Goal: Information Seeking & Learning: Understand process/instructions

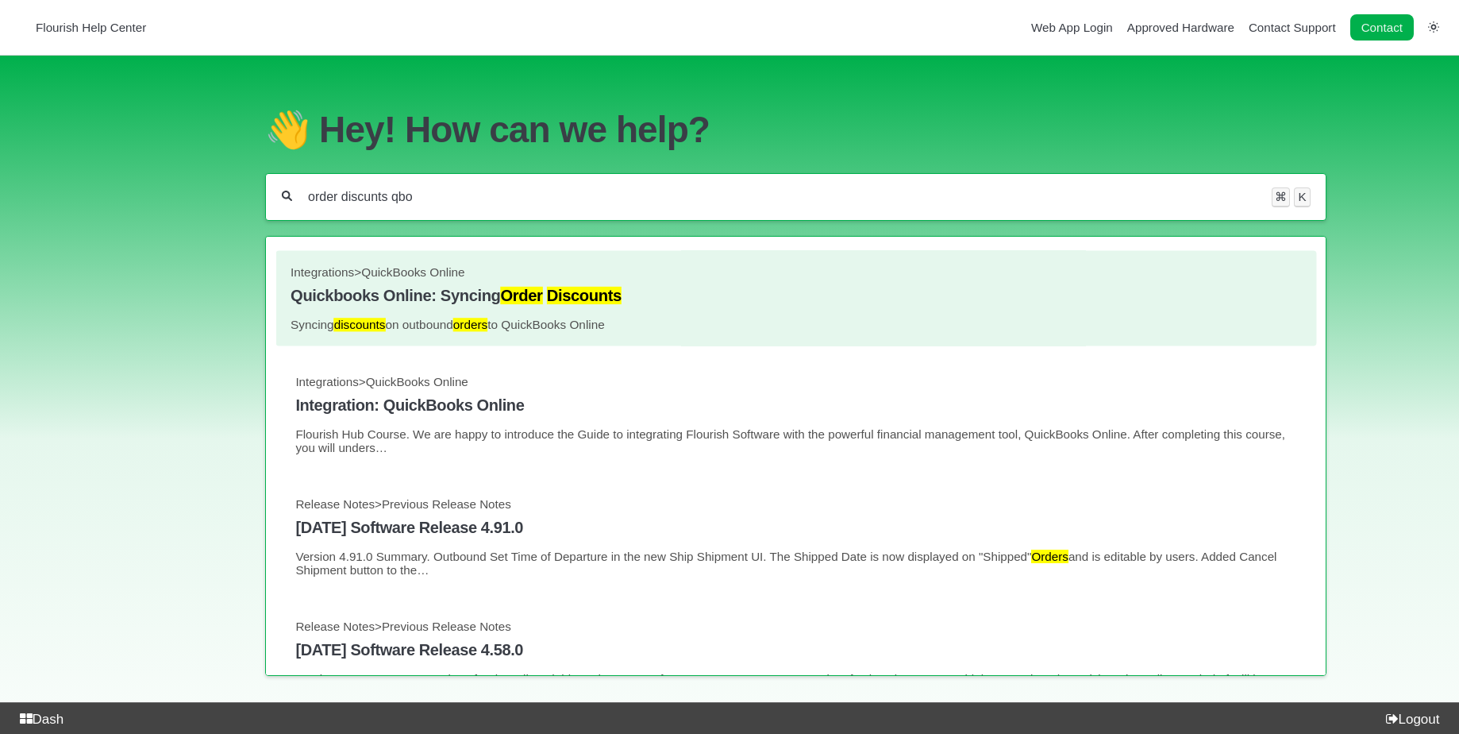
type input "order discunts qbo"
click at [559, 312] on link "Integrations > QuickBooks Online Quickbooks Online: Syncing Order Discounts Syn…" at bounding box center [796, 298] width 1011 height 66
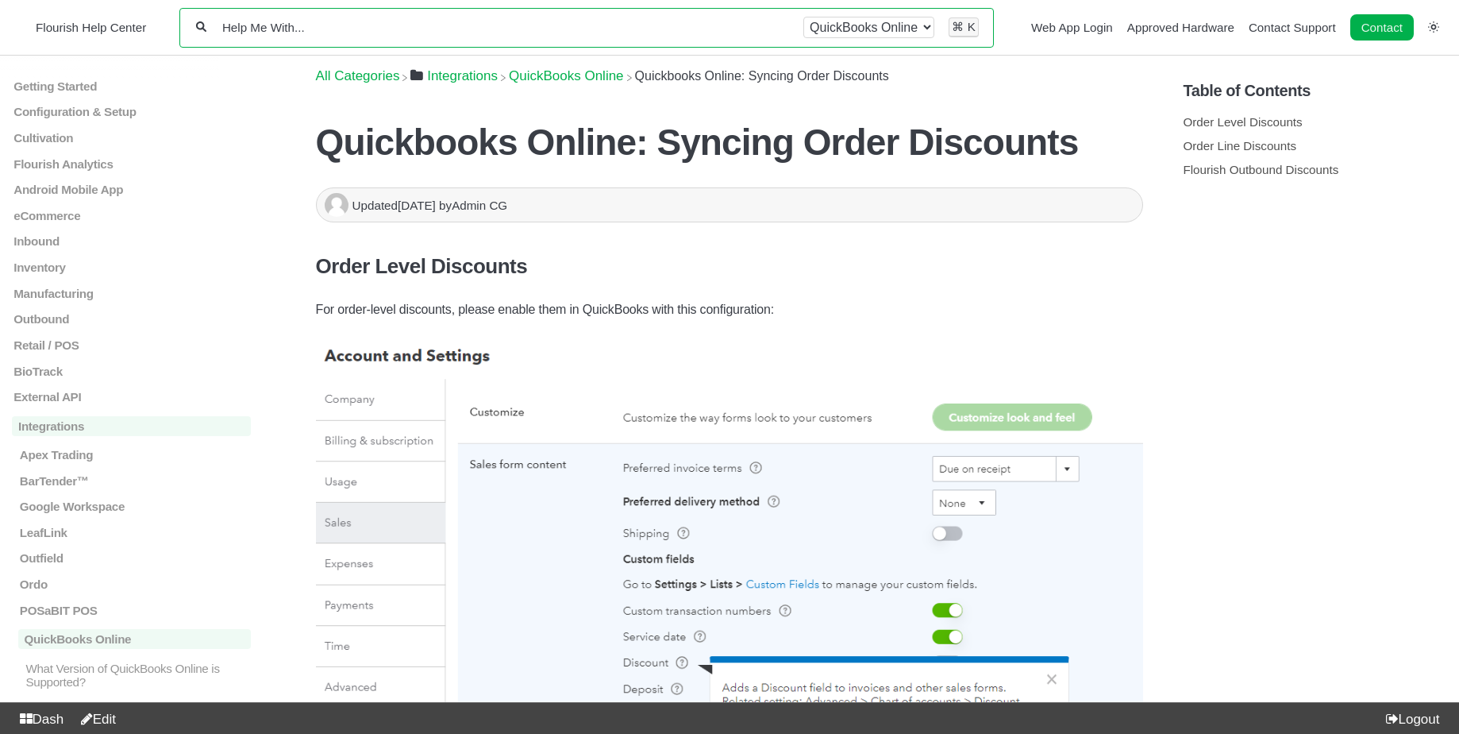
click at [622, 25] on input "Help Me With..." at bounding box center [505, 27] width 568 height 15
paste input "External Lab Test Result"
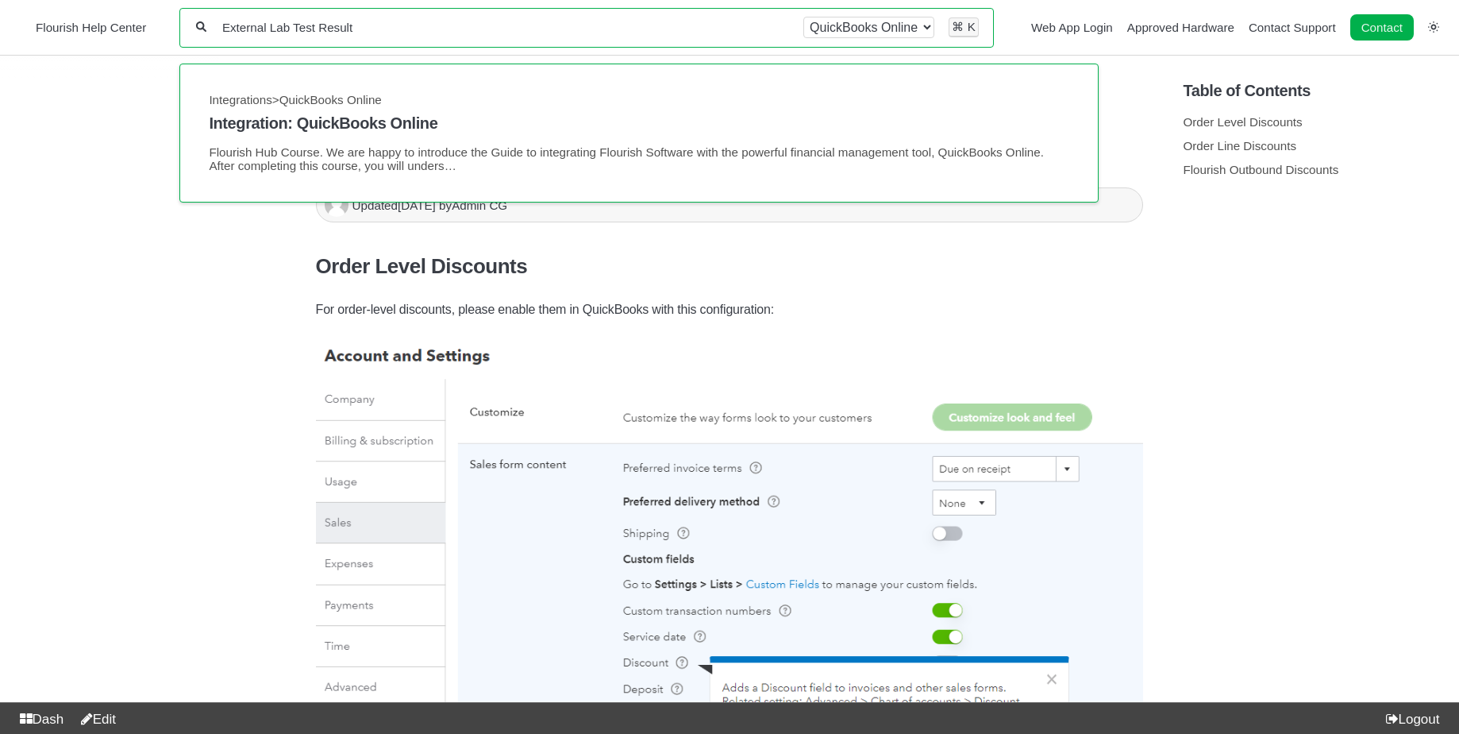
type input "External Lab Test Result"
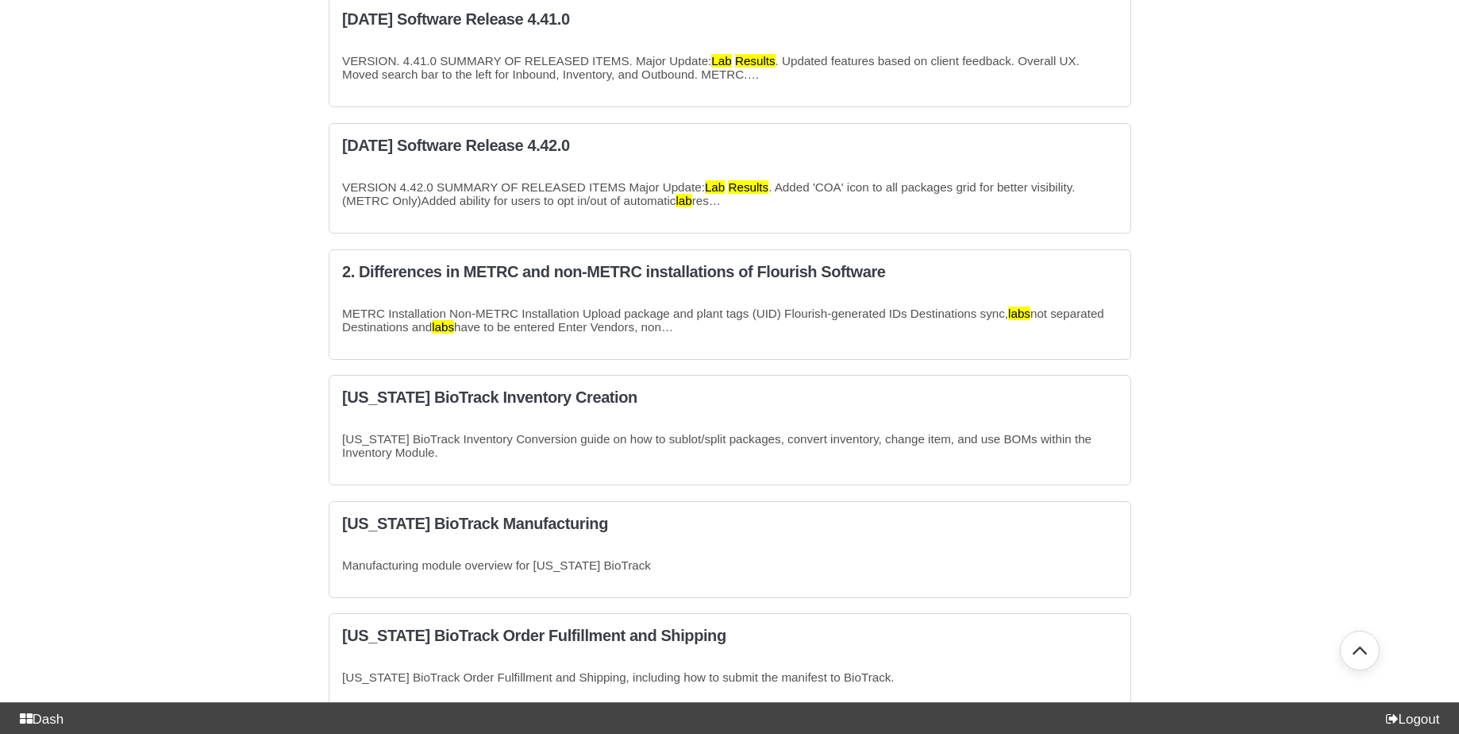
scroll to position [932, 0]
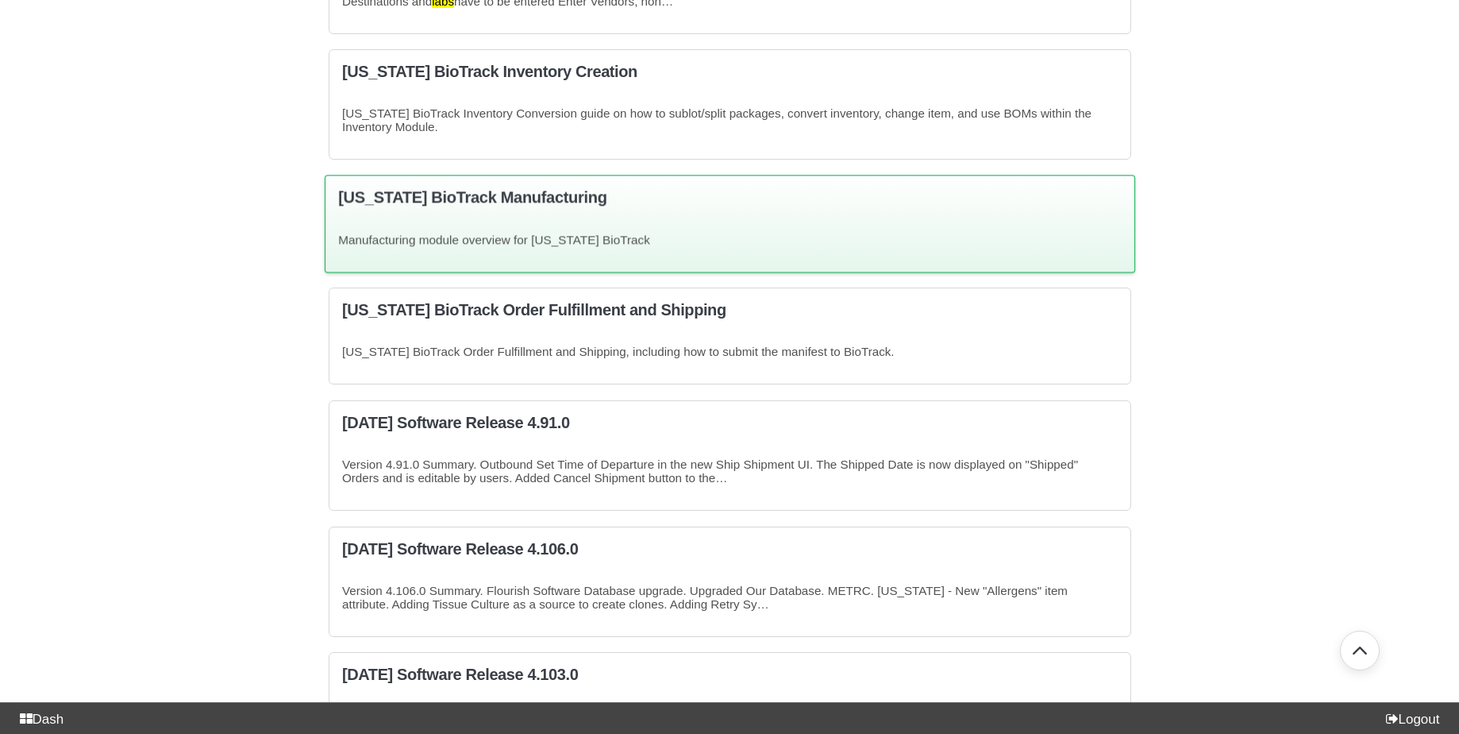
click at [691, 246] on p "Manufacturing module overview for Florida BioTrack" at bounding box center [730, 239] width 784 height 13
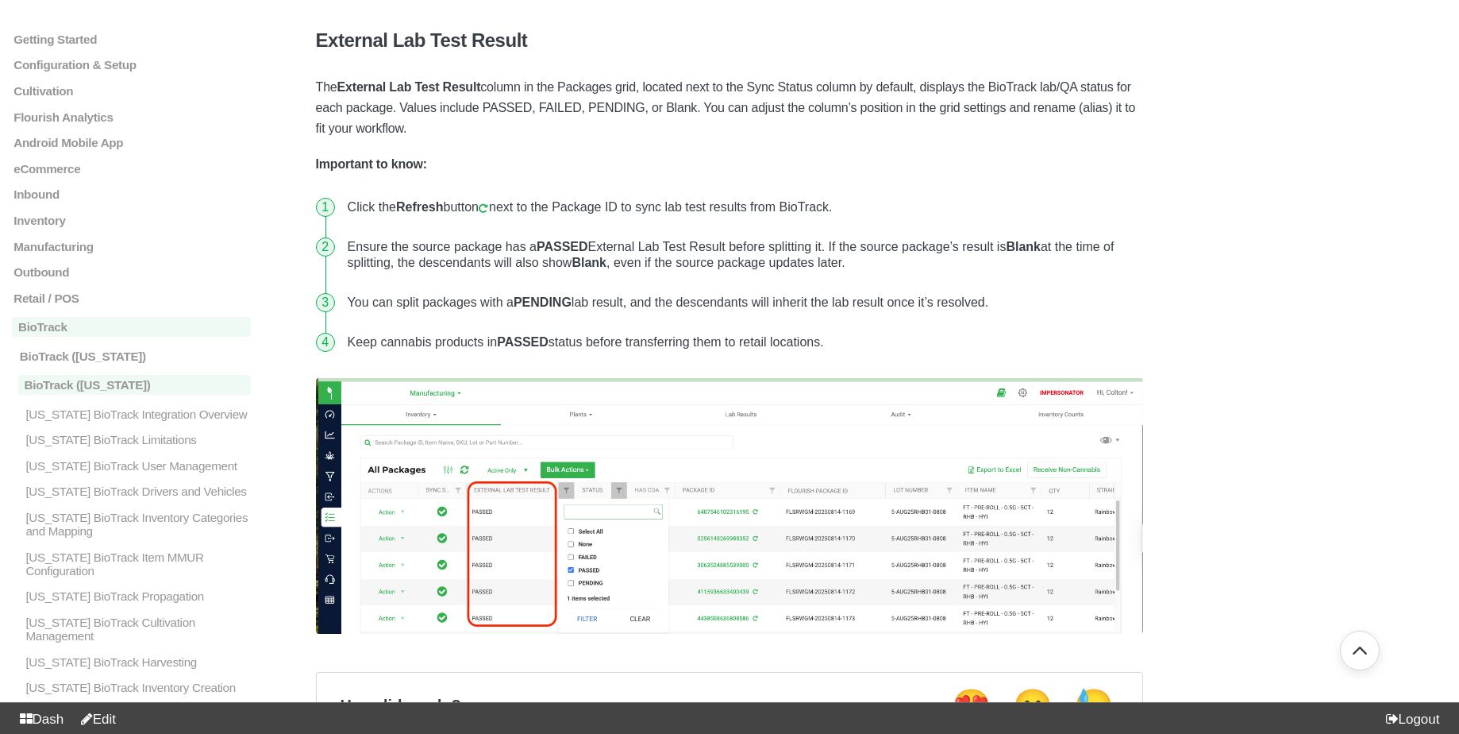
scroll to position [799, 0]
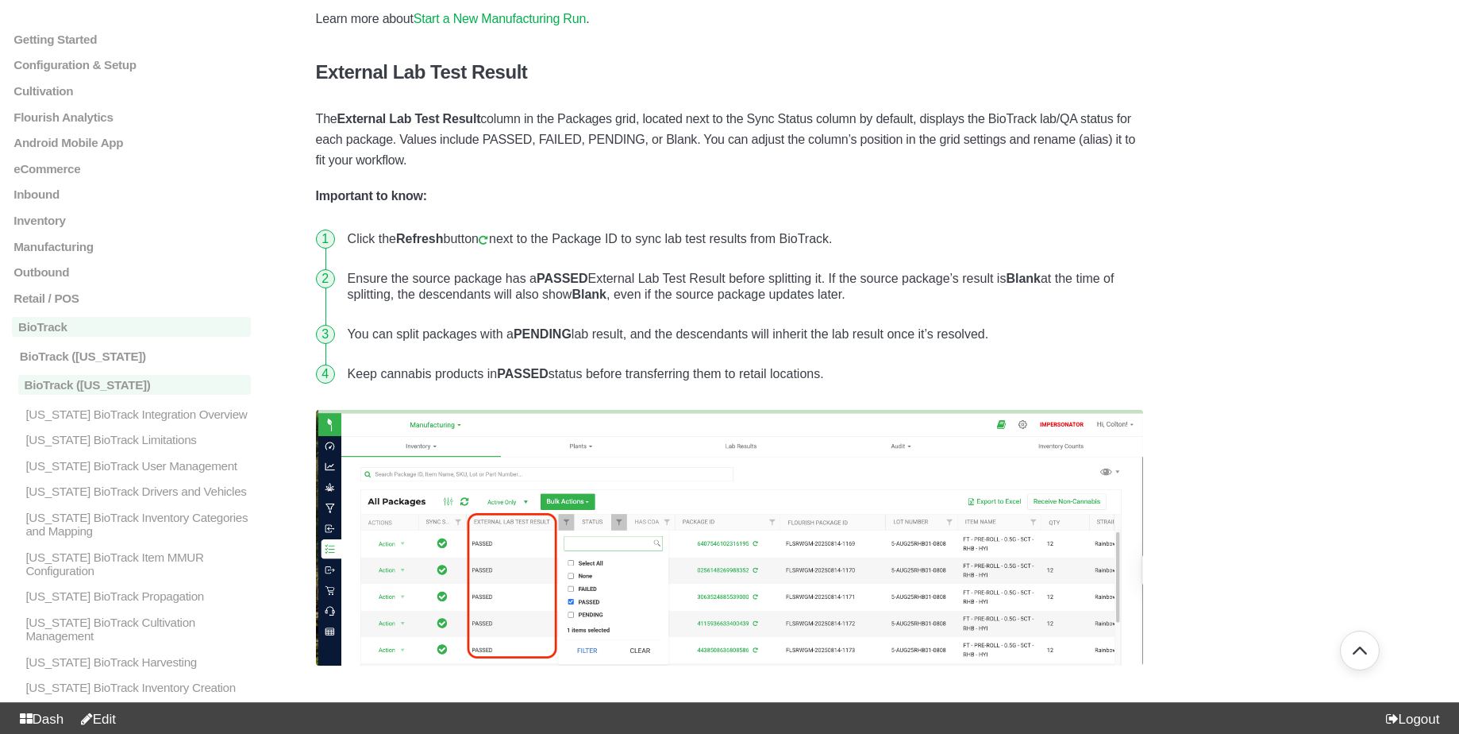
drag, startPoint x: 317, startPoint y: 122, endPoint x: 460, endPoint y: 163, distance: 148.5
click at [460, 163] on p "The External Lab Test Result column in the Packages grid, located next to the S…" at bounding box center [730, 140] width 828 height 62
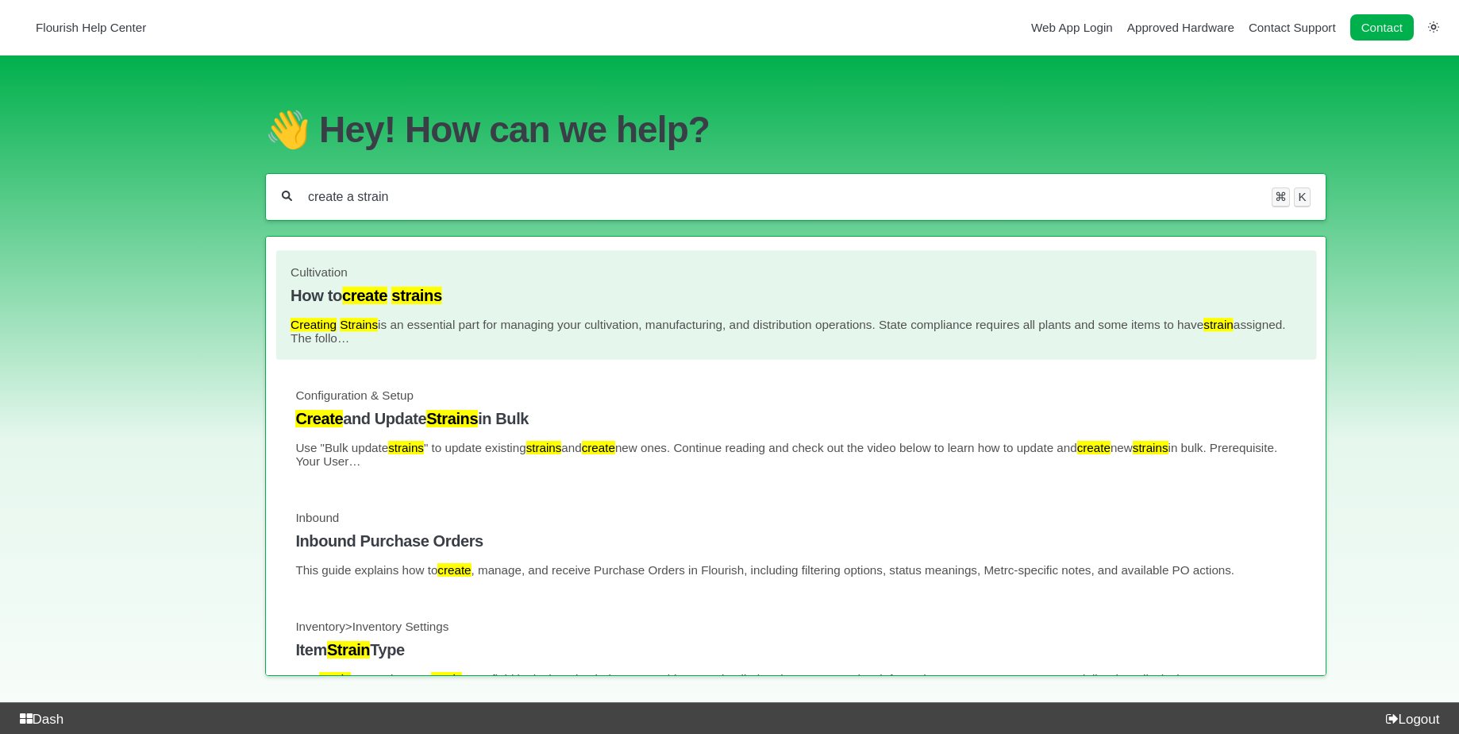
type input "create a strain"
click at [490, 332] on p "Creating Strains is an essential part for managing your cultivation, manufactur…" at bounding box center [796, 331] width 1011 height 27
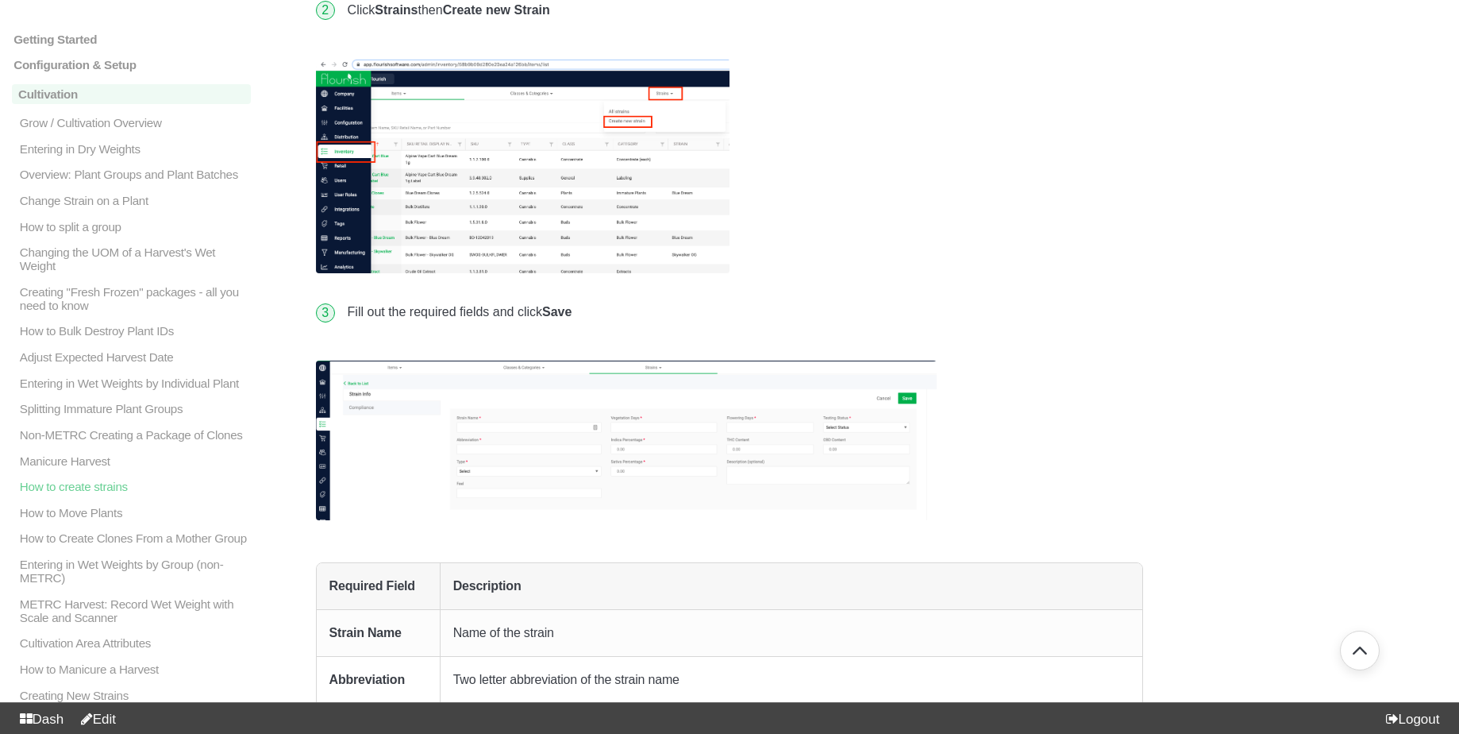
scroll to position [685, 0]
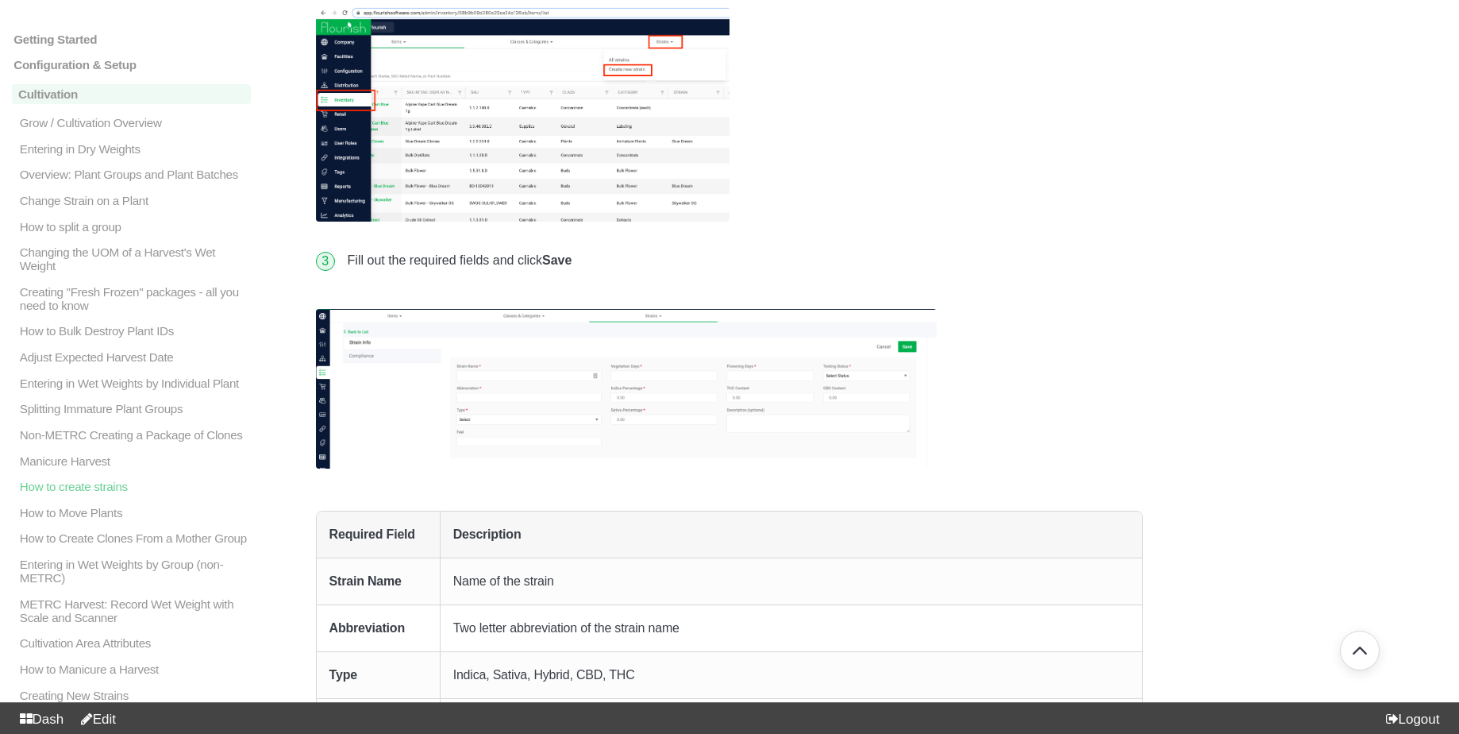
click at [115, 714] on link "Edit" at bounding box center [95, 718] width 42 height 15
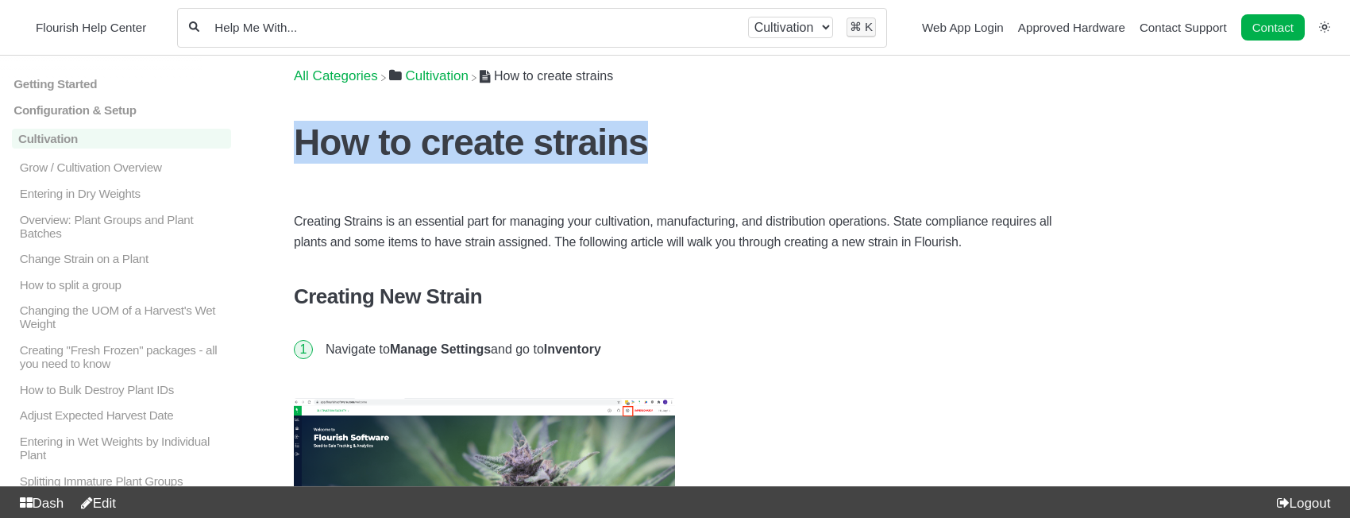
drag, startPoint x: 0, startPoint y: 0, endPoint x: 303, endPoint y: 132, distance: 330.7
click at [303, 132] on h1 "How to create strains" at bounding box center [675, 142] width 762 height 43
copy h1 "How to create strains"
